Goal: Find specific page/section: Find specific page/section

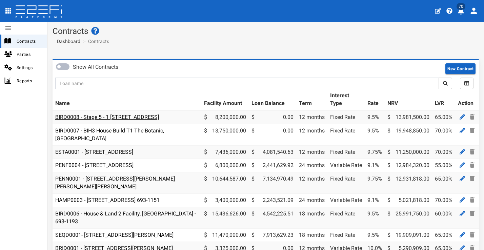
scroll to position [1, 0]
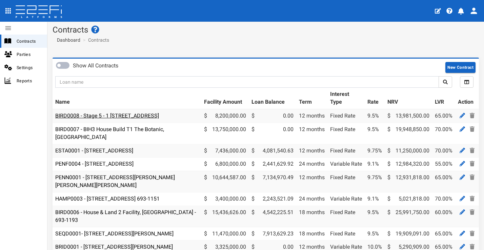
click at [69, 113] on link "BIRD0008 - Stage 5 - 1 [STREET_ADDRESS]" at bounding box center [107, 116] width 104 height 6
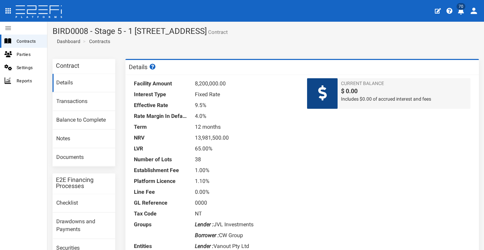
click at [119, 235] on div "Contract Details Transactions Balance to Complete Notes Documents E2E Financing…" at bounding box center [83, 180] width 73 height 243
click at [95, 158] on link "Documents" at bounding box center [84, 157] width 63 height 18
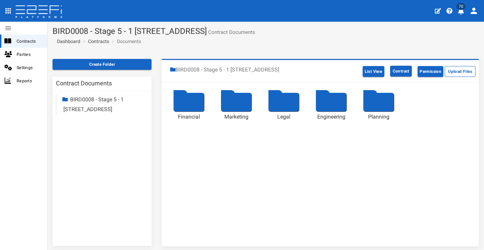
click at [184, 95] on div at bounding box center [189, 102] width 31 height 19
click at [192, 108] on div at bounding box center [189, 102] width 31 height 19
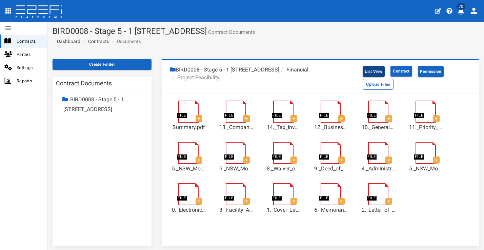
click at [385, 68] on button "List View" at bounding box center [374, 71] width 22 height 11
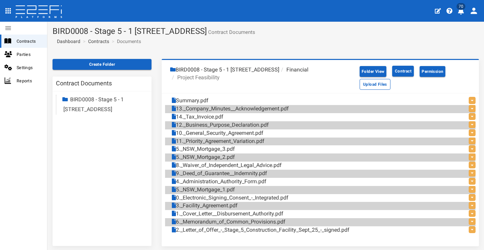
click at [279, 74] on li "Financial" at bounding box center [293, 70] width 29 height 8
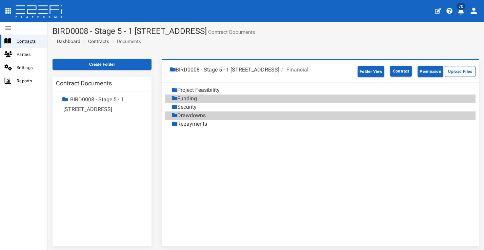
click at [21, 36] on div "Contracts" at bounding box center [23, 41] width 47 height 13
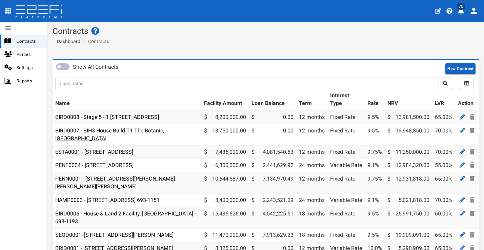
click at [149, 139] on link "BIRD0007 - BIH3 House Build T1 The Botanic, [GEOGRAPHIC_DATA]" at bounding box center [109, 134] width 109 height 14
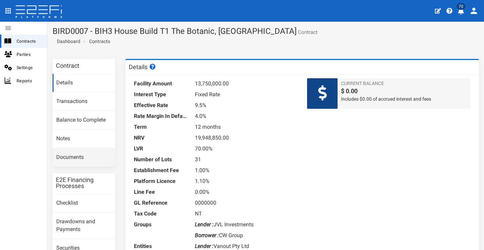
click at [95, 151] on link "Documents" at bounding box center [84, 157] width 63 height 18
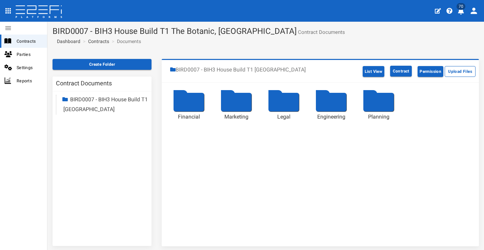
click at [184, 96] on div at bounding box center [189, 102] width 31 height 19
click at [197, 96] on div at bounding box center [189, 102] width 31 height 19
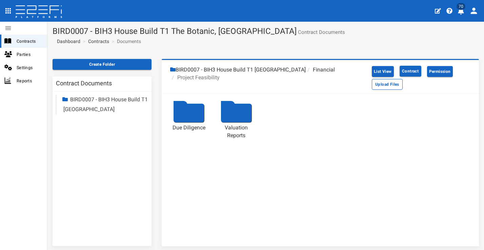
click at [193, 113] on div at bounding box center [189, 113] width 31 height 19
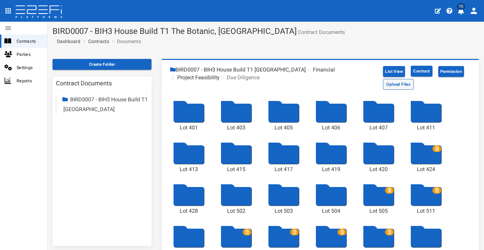
click at [397, 81] on button "Upload Files" at bounding box center [398, 84] width 31 height 11
click at [465, 117] on div "Lot 401 Lot 403 Lot 405 Lot 406 Lot 407 Lot 411 Lot 413 Lot 415 Lot 417 Lot 419…" at bounding box center [320, 222] width 317 height 257
